Goal: Contribute content: Add original content to the website for others to see

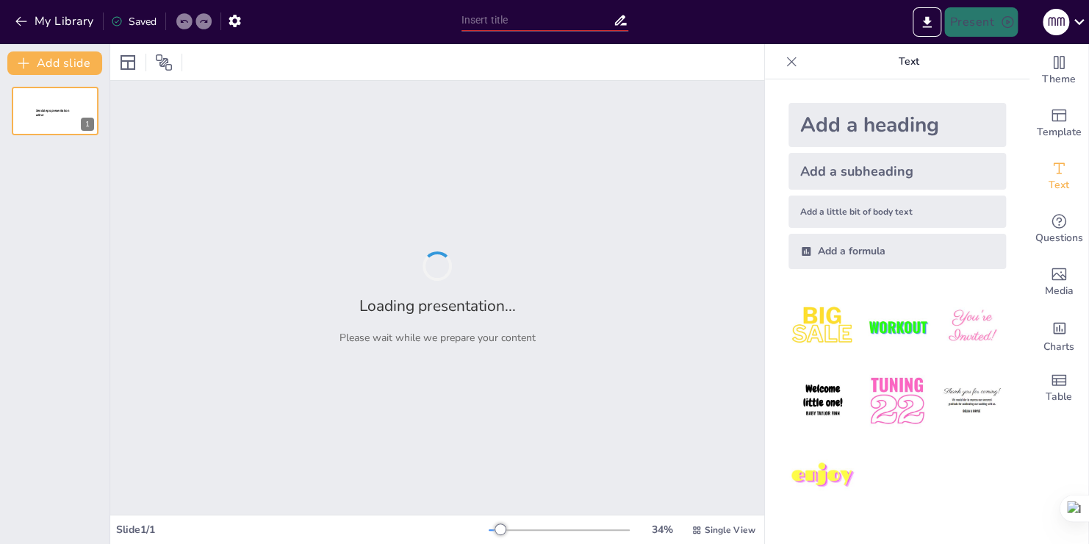
type input "New Sendsteps"
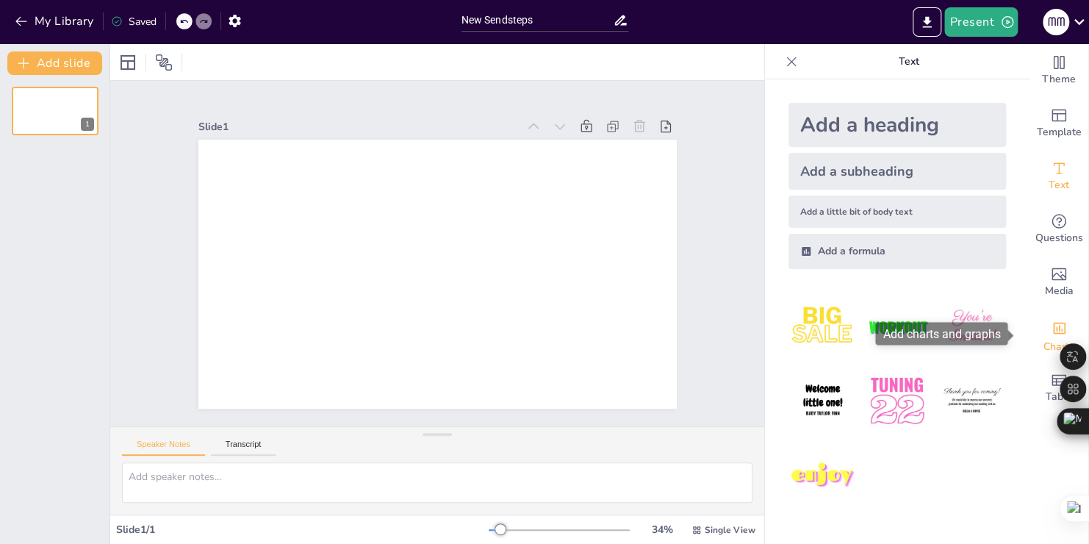
click at [1051, 318] on div "Add charts and graphs" at bounding box center [1058, 327] width 15 height 24
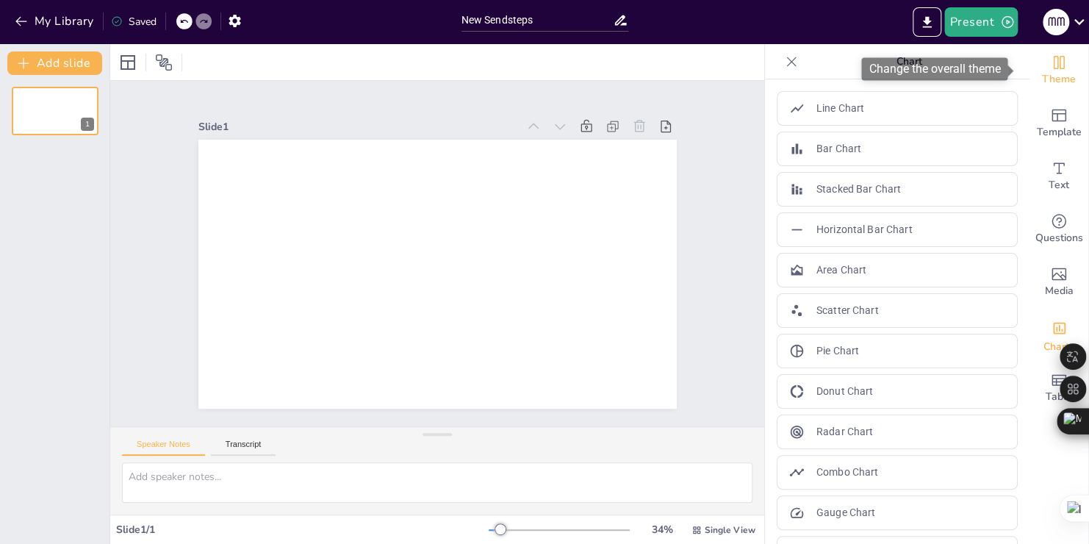
click at [1058, 71] on span "Theme" at bounding box center [1059, 79] width 34 height 16
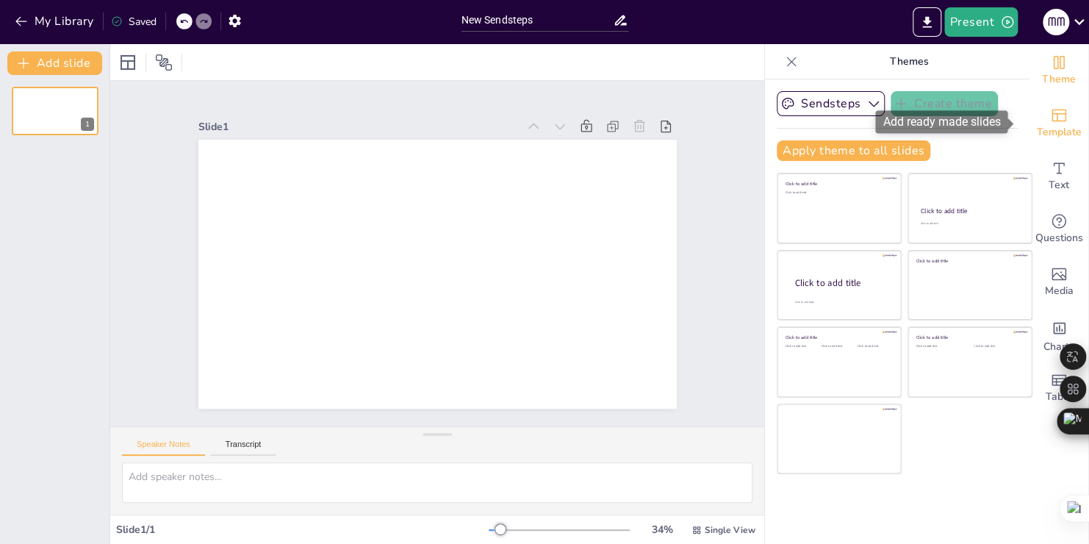
click at [1051, 109] on icon "Add ready made slides" at bounding box center [1058, 115] width 15 height 12
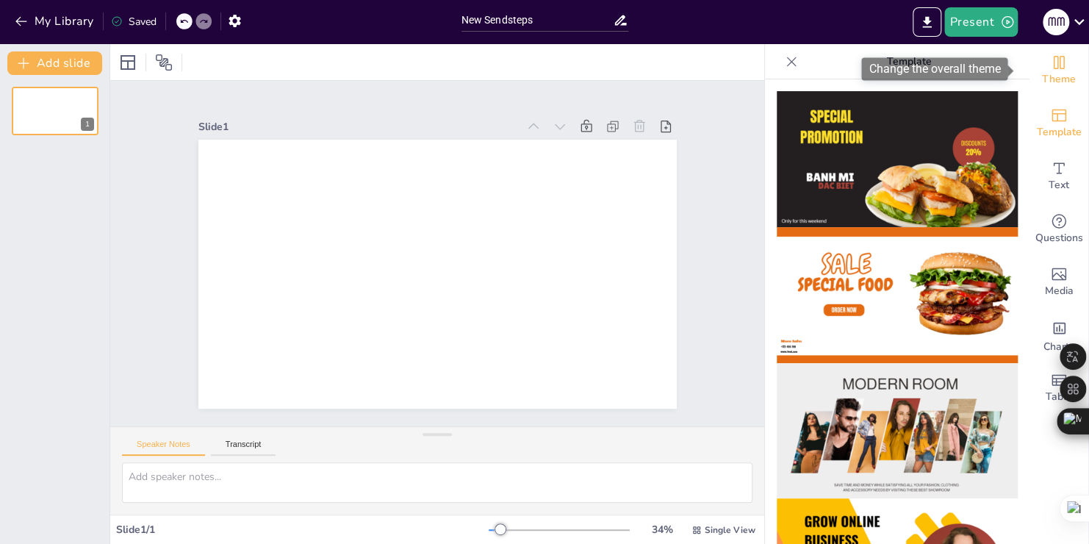
click at [1053, 61] on icon "Change the overall theme" at bounding box center [1058, 62] width 11 height 13
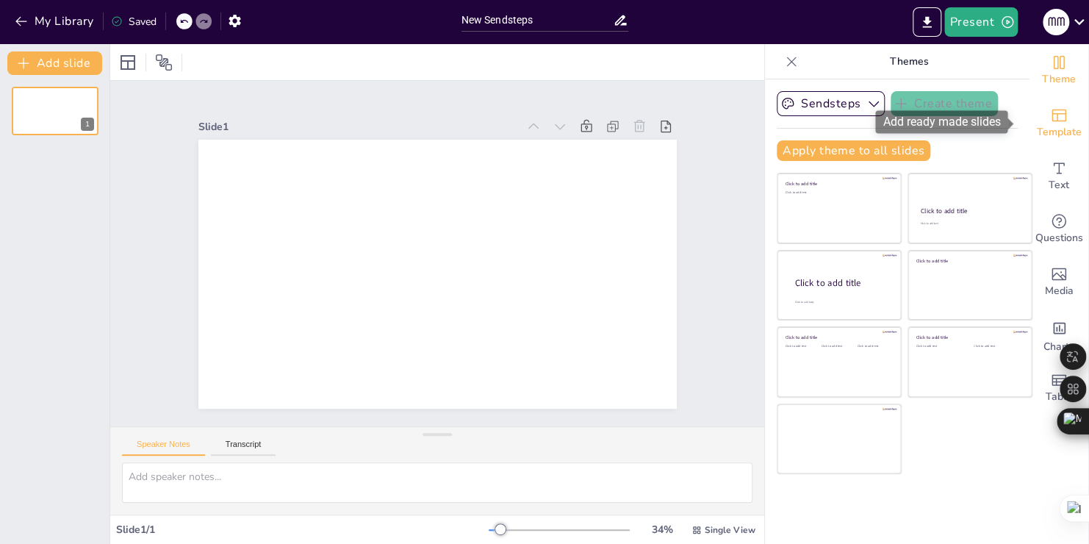
click at [1050, 123] on icon "Add ready made slides" at bounding box center [1059, 116] width 18 height 18
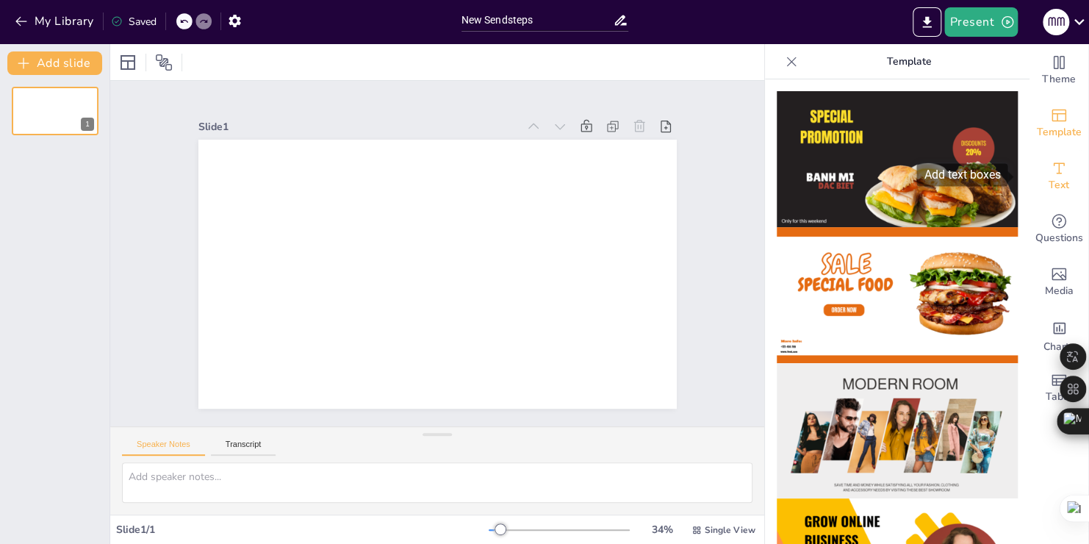
click at [1048, 182] on span "Text" at bounding box center [1058, 185] width 21 height 16
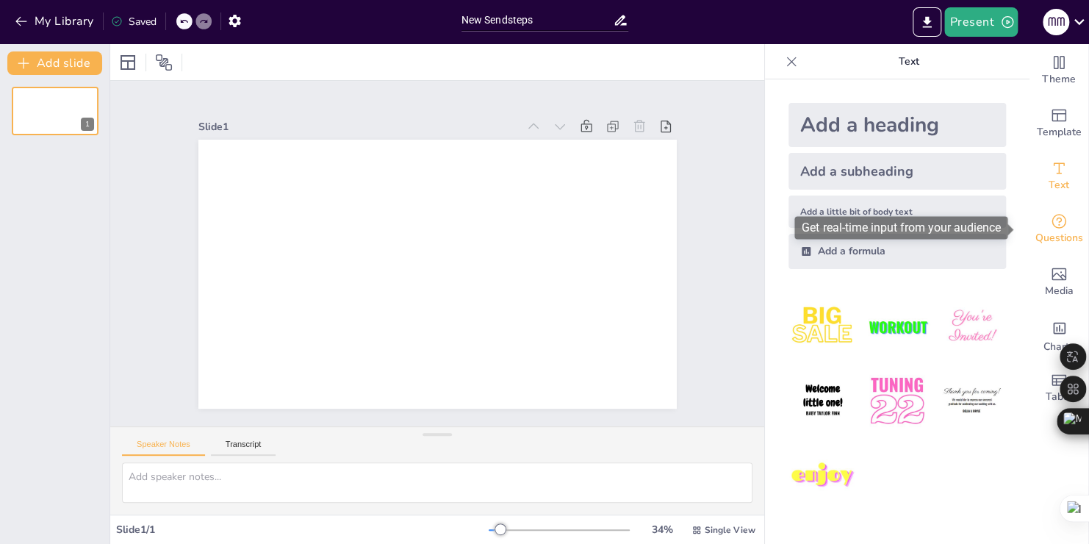
click at [1055, 222] on div "Questions" at bounding box center [1058, 229] width 59 height 53
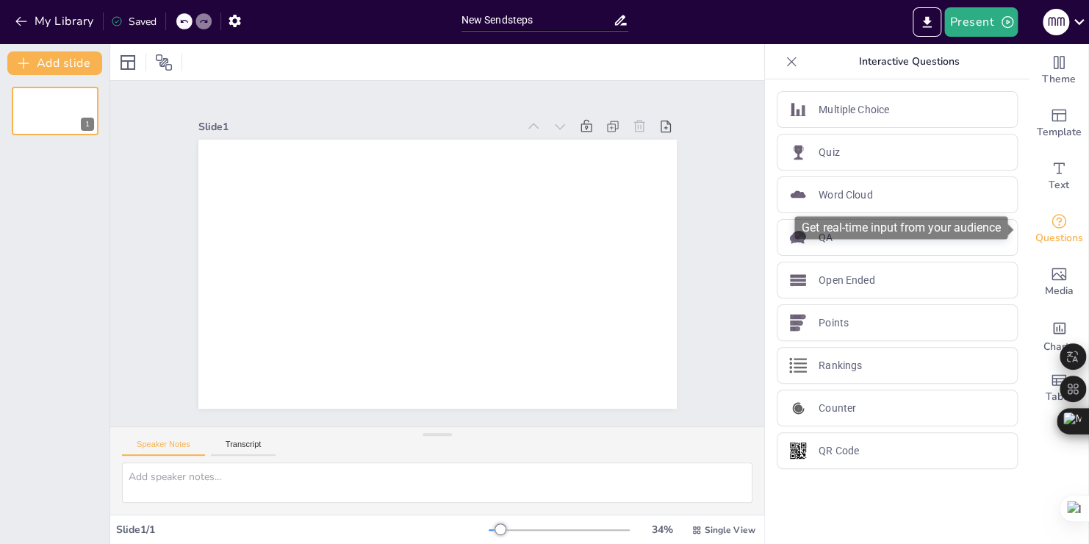
click at [1050, 253] on div "Questions" at bounding box center [1058, 229] width 59 height 53
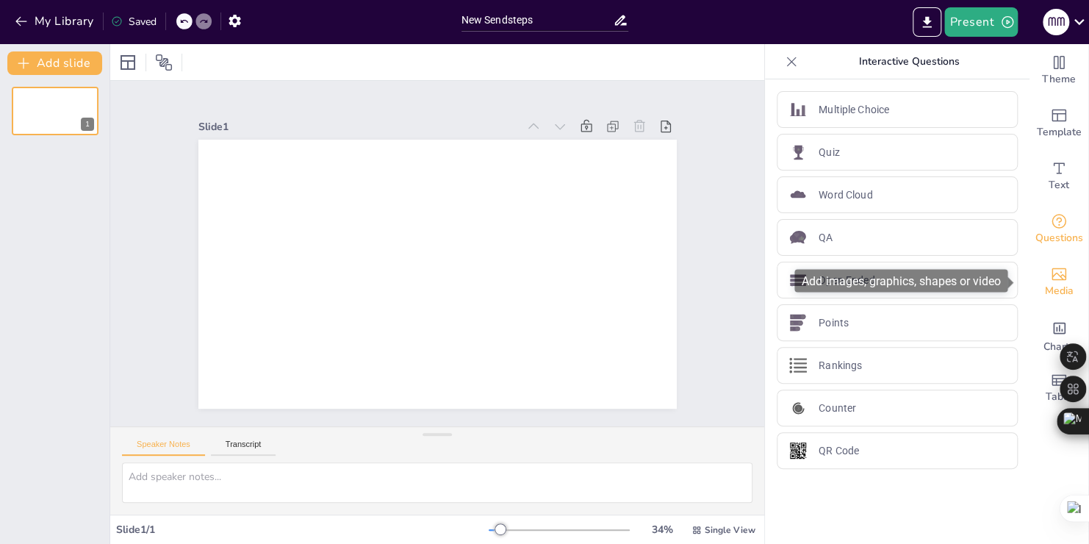
click at [1051, 268] on icon "Add images, graphics, shapes or video" at bounding box center [1058, 274] width 15 height 12
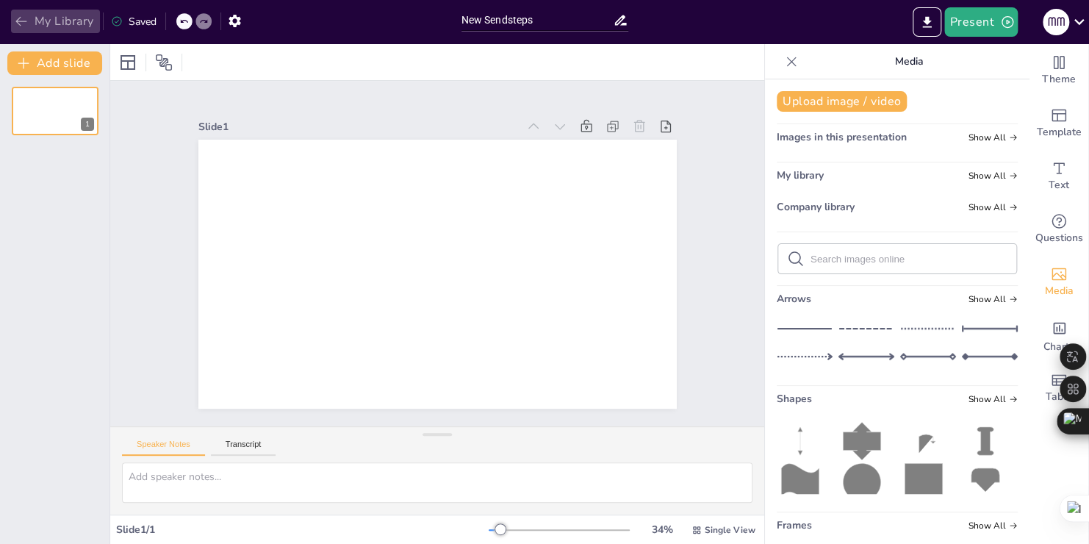
click at [15, 17] on icon "button" at bounding box center [21, 21] width 15 height 15
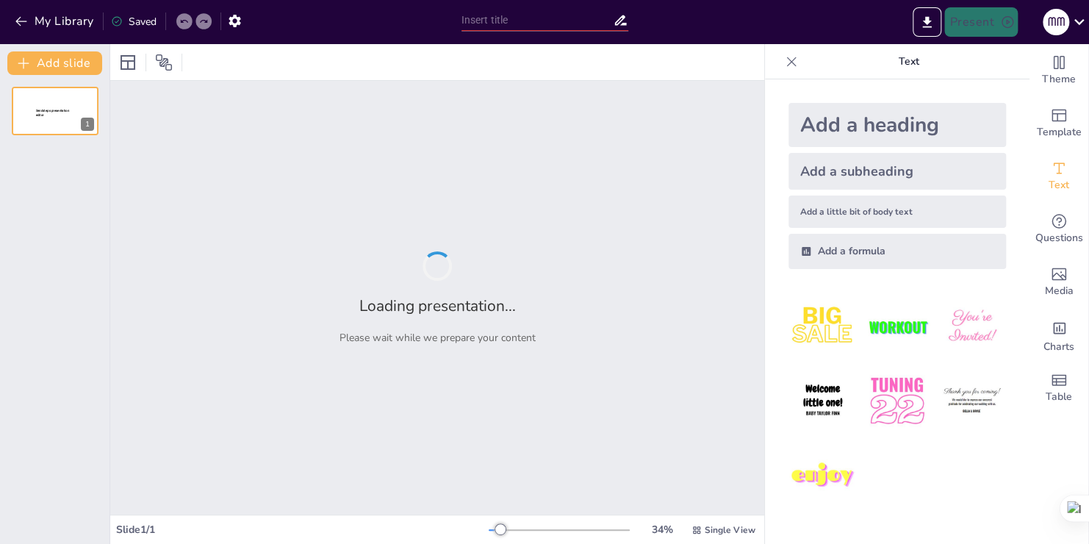
type input "Teoría de Sistemas: Un Enfoque Integral en Metodología de Investigación"
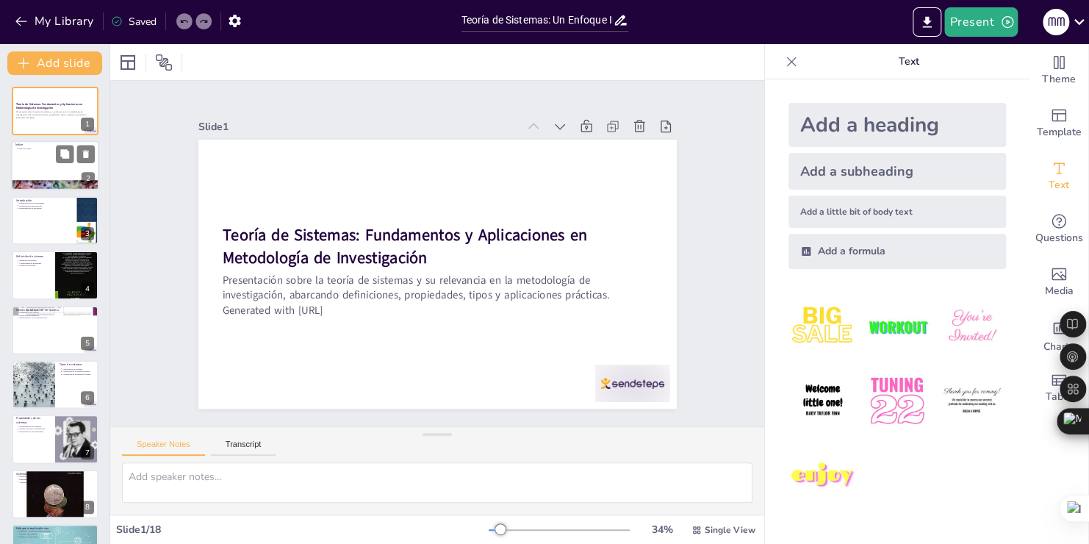
click at [40, 173] on div at bounding box center [55, 166] width 88 height 50
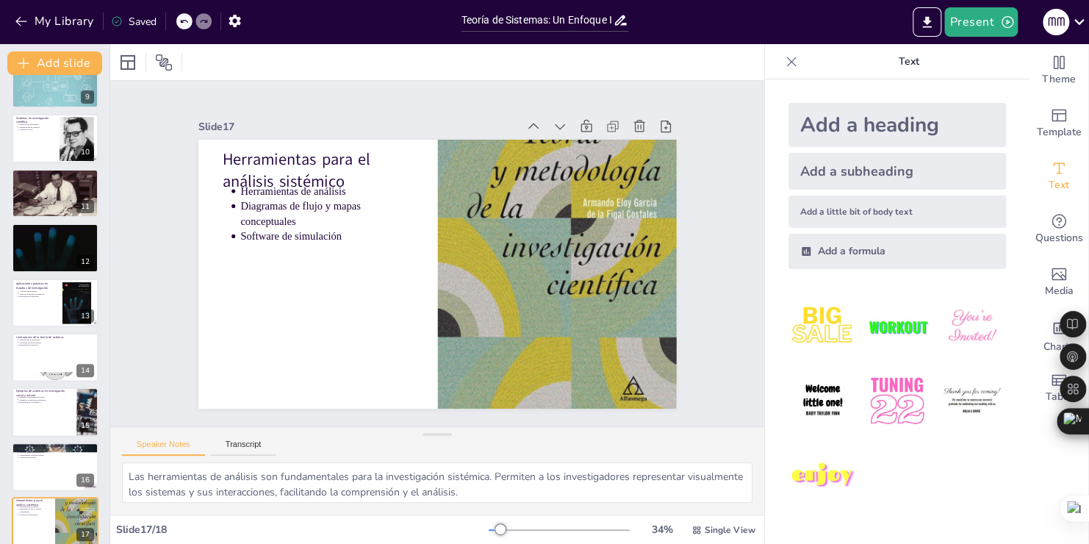
scroll to position [532, 0]
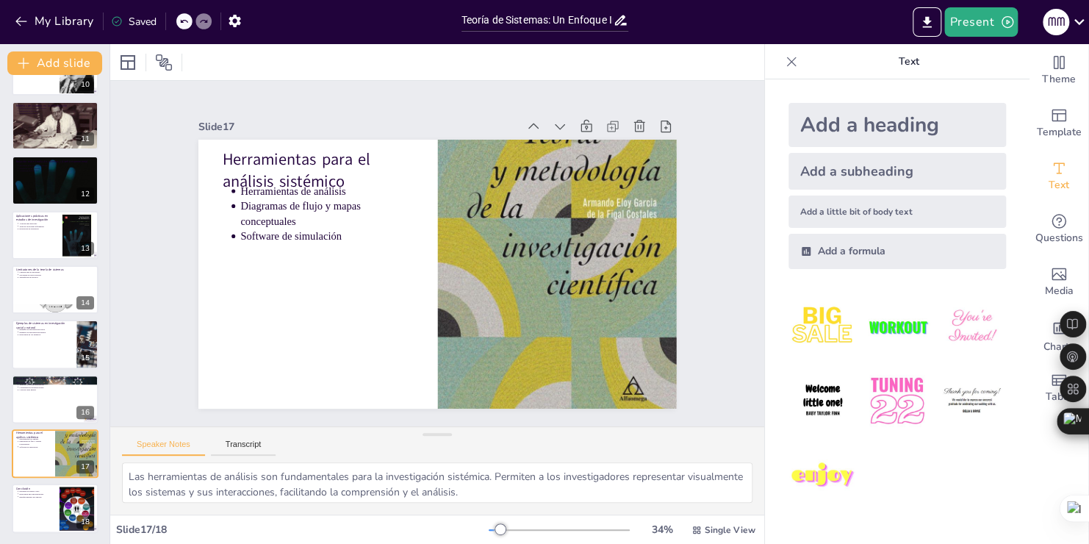
type textarea "El resumen de los puntos clave refuerza la importancia de la teoría de sistemas…"
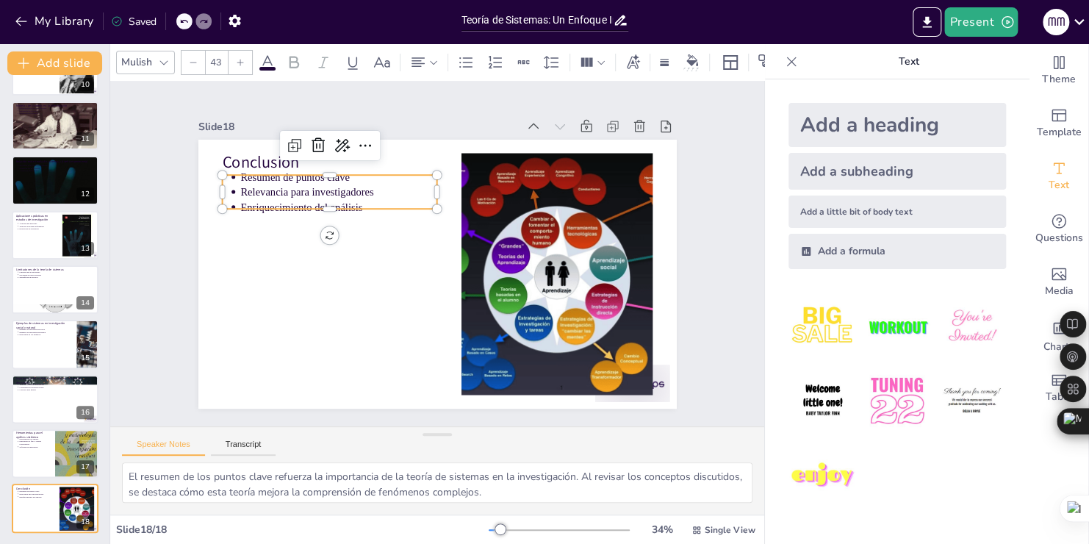
click at [273, 195] on p "Enriquecimiento del análisis" at bounding box center [366, 171] width 186 height 94
